Goal: Task Accomplishment & Management: Complete application form

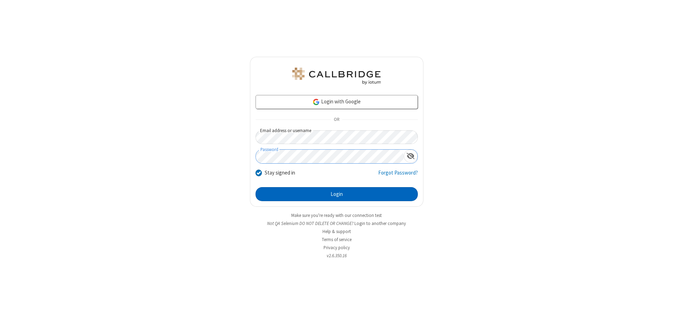
click at [337, 194] on button "Login" at bounding box center [337, 194] width 162 height 14
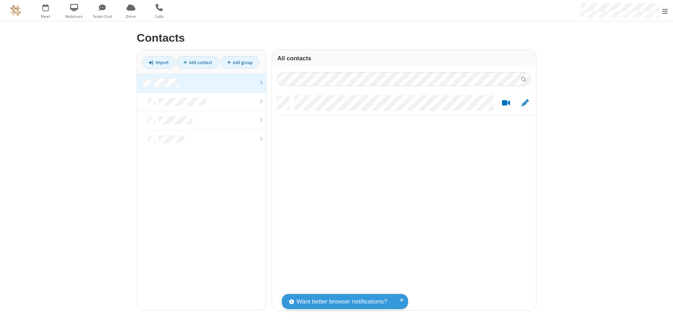
scroll to position [214, 259]
click at [202, 83] on link at bounding box center [201, 83] width 129 height 19
click at [198, 62] on link "Add contact" at bounding box center [198, 62] width 42 height 12
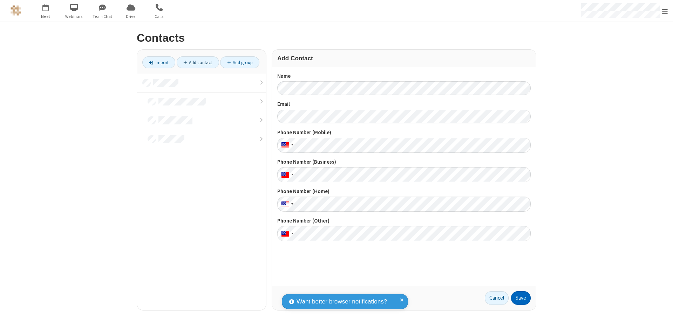
click at [521, 298] on button "Save" at bounding box center [521, 298] width 20 height 14
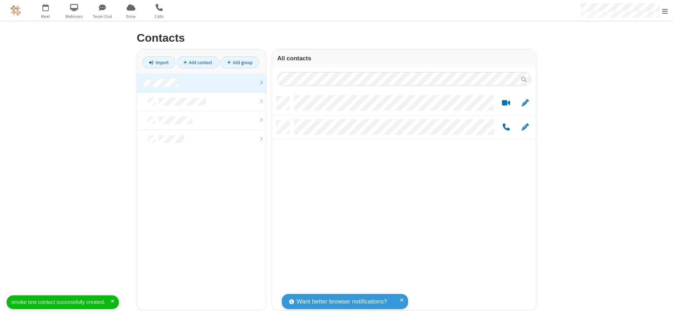
scroll to position [214, 259]
click at [198, 62] on link "Add contact" at bounding box center [198, 62] width 42 height 12
